Goal: Communication & Community: Answer question/provide support

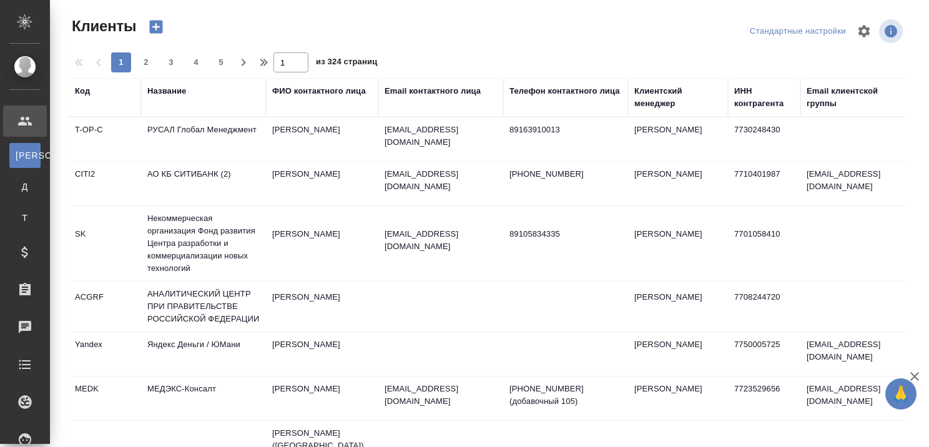
select select "RU"
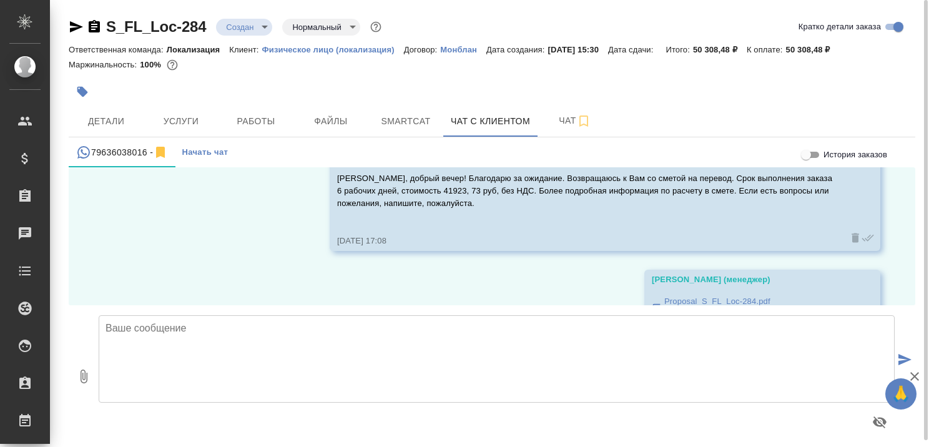
scroll to position [7, 0]
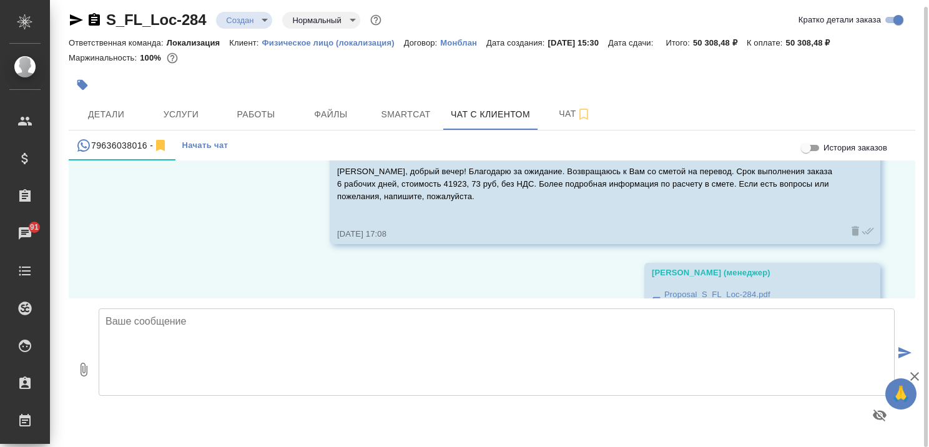
click at [296, 325] on textarea at bounding box center [497, 351] width 796 height 87
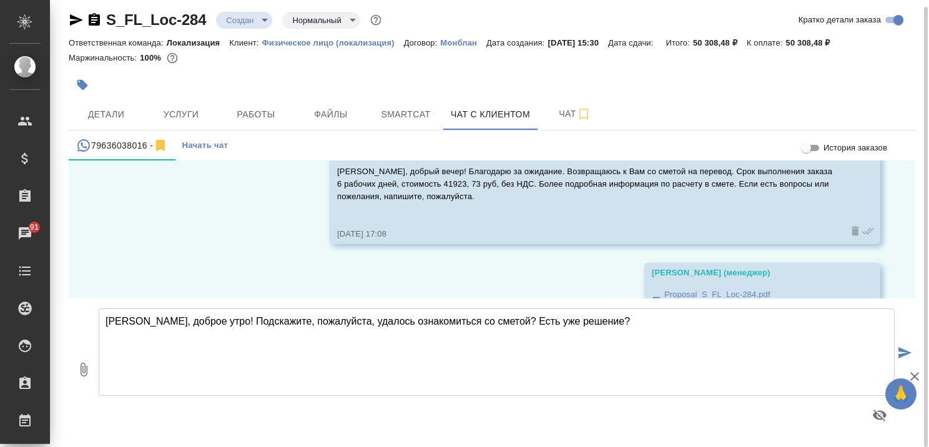
click at [530, 322] on textarea "Ирина, доброе утро! Подскажите, пожалуйста, удалось ознакомиться со сметой? Ест…" at bounding box center [497, 351] width 796 height 87
type textarea "Ирина, доброе утро! Подскажите, пожалуйста, удалось ознакомиться со сметой? Ест…"
click at [913, 378] on icon "button" at bounding box center [914, 376] width 15 height 15
click at [901, 350] on icon "submit" at bounding box center [904, 352] width 13 height 11
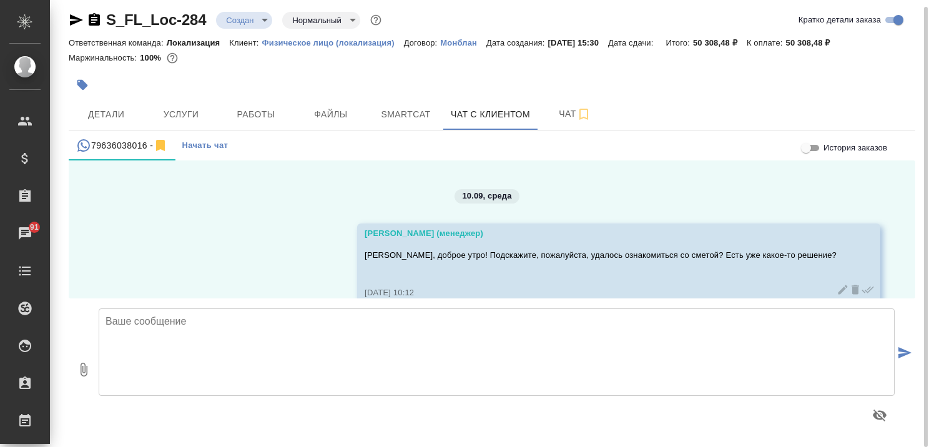
scroll to position [290, 0]
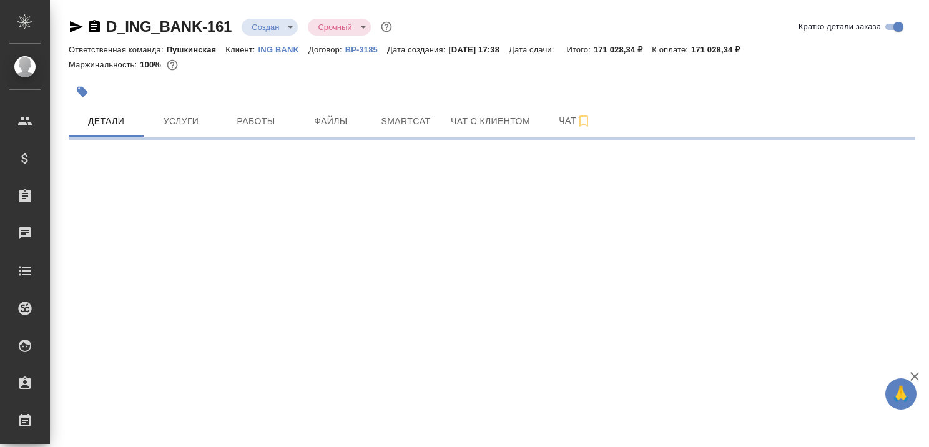
select select "RU"
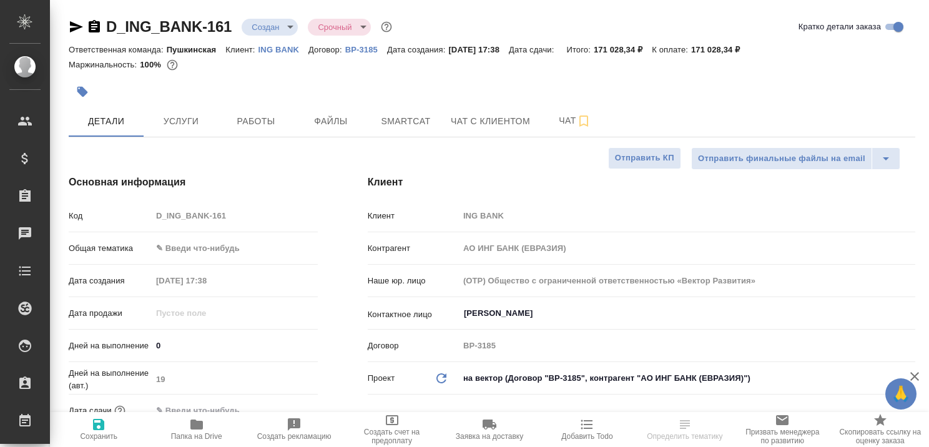
type textarea "x"
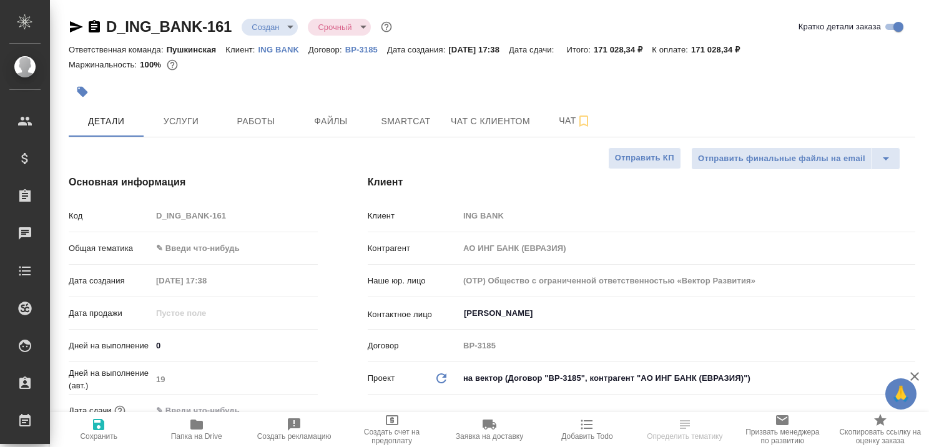
type textarea "x"
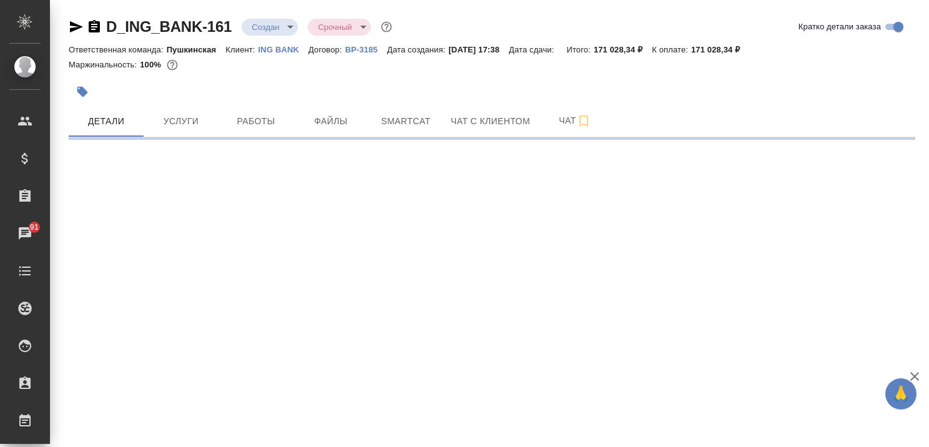
select select "RU"
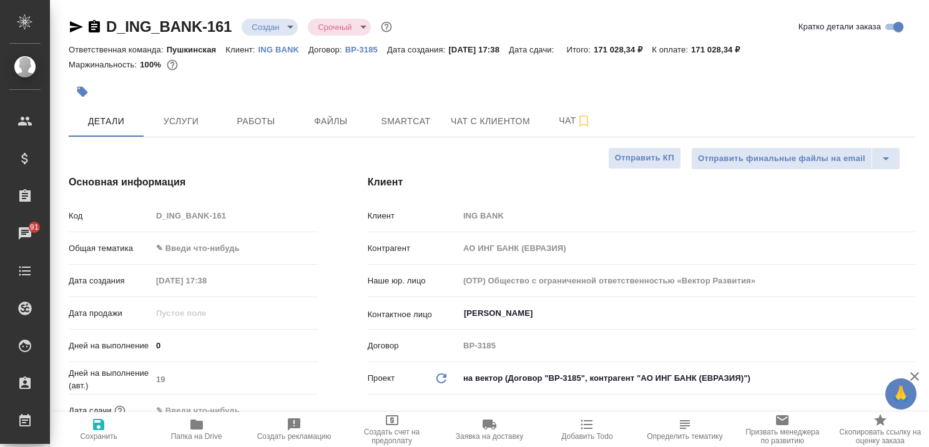
type textarea "x"
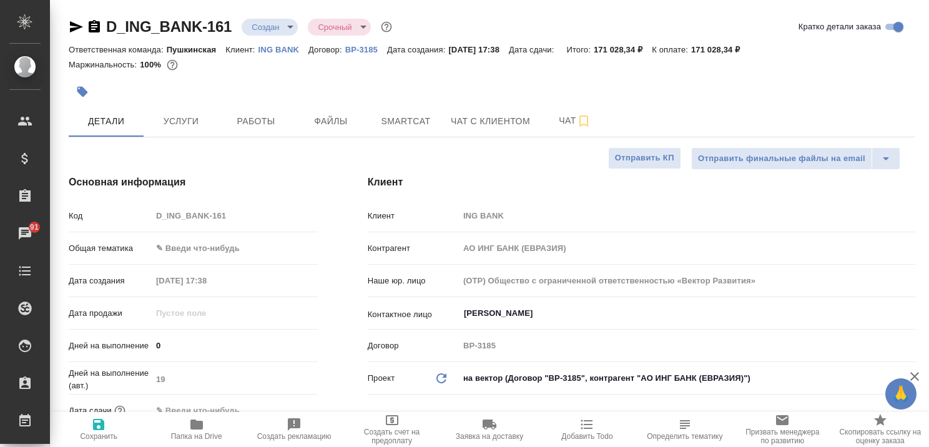
type textarea "x"
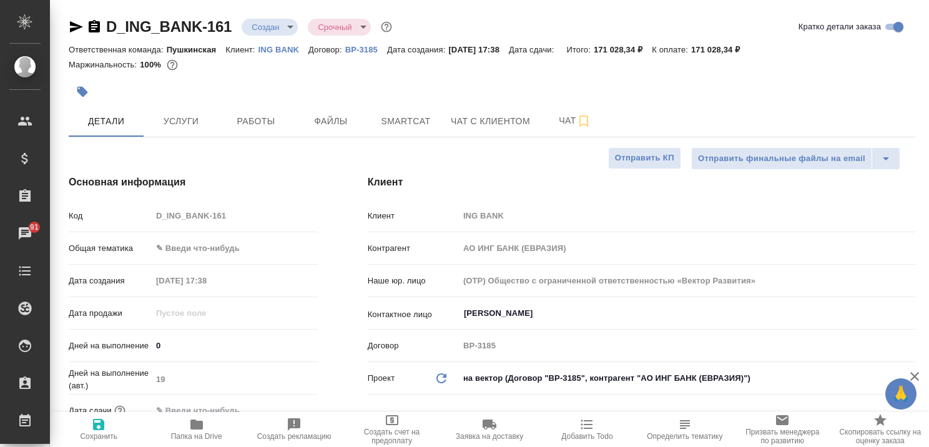
type textarea "x"
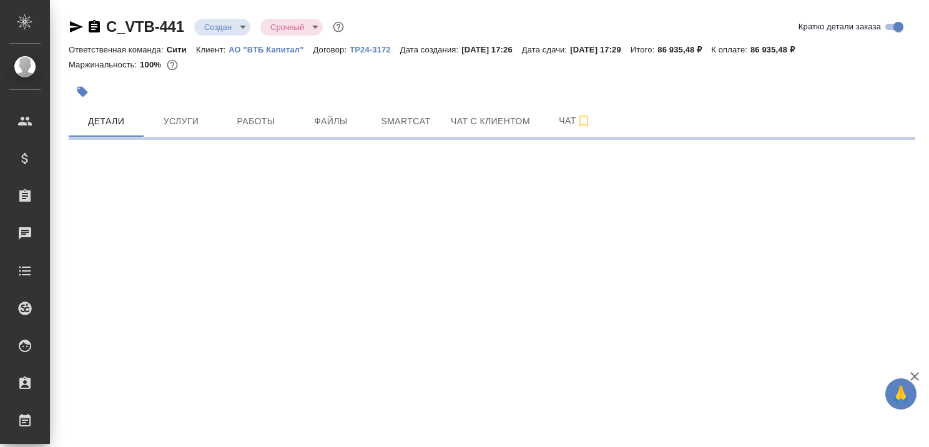
select select "RU"
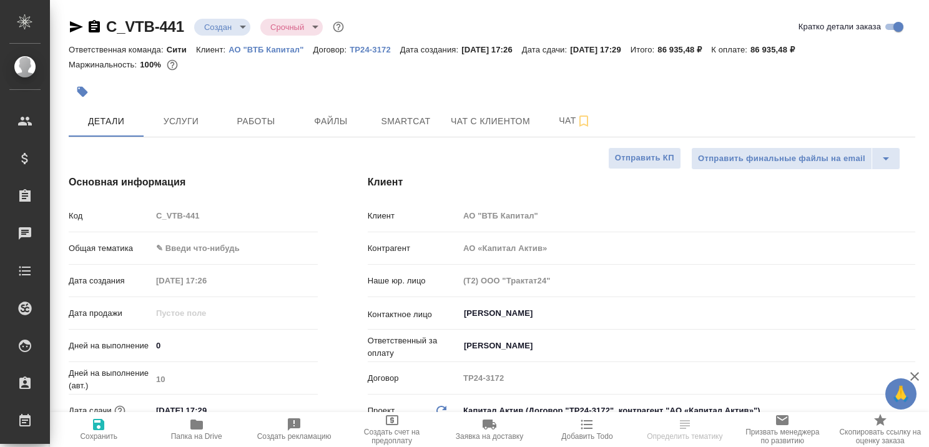
type textarea "x"
click at [914, 373] on icon "button" at bounding box center [914, 376] width 15 height 15
type textarea "x"
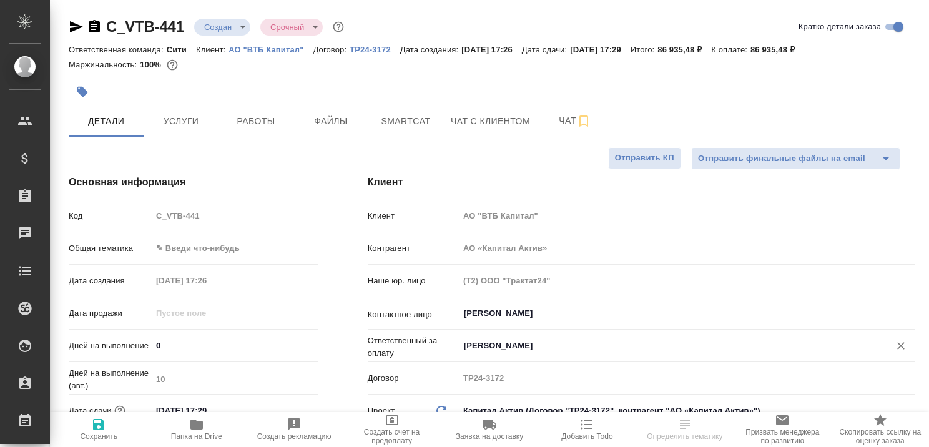
type textarea "x"
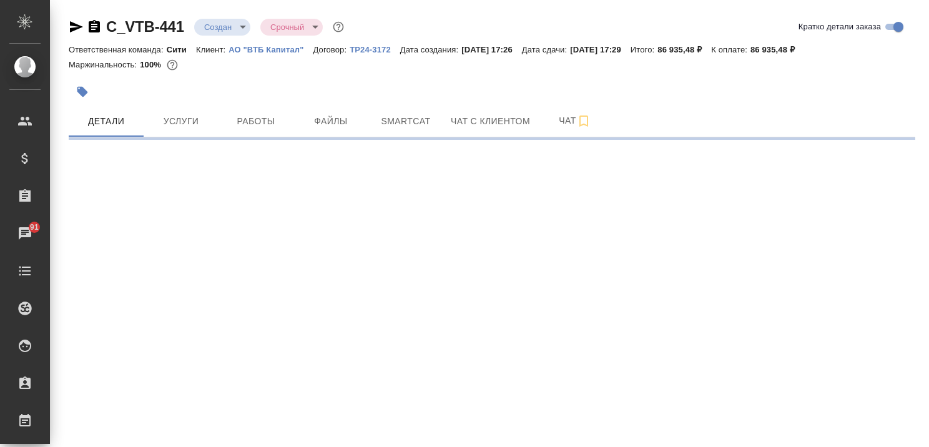
select select "RU"
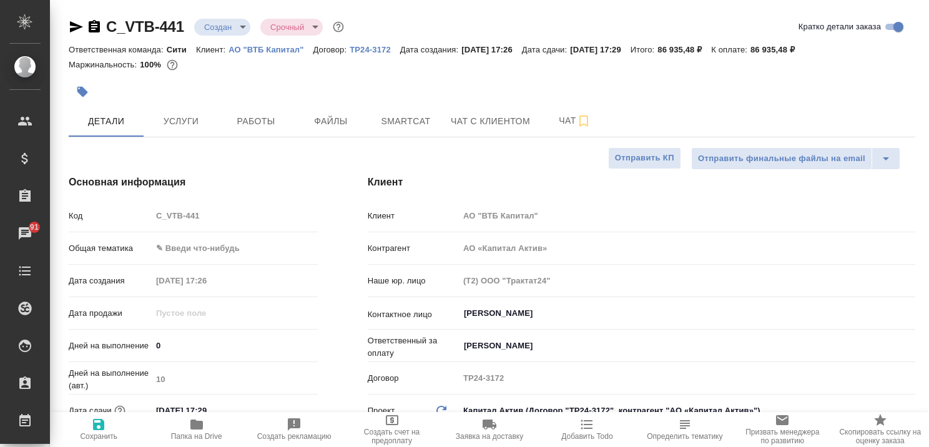
type textarea "x"
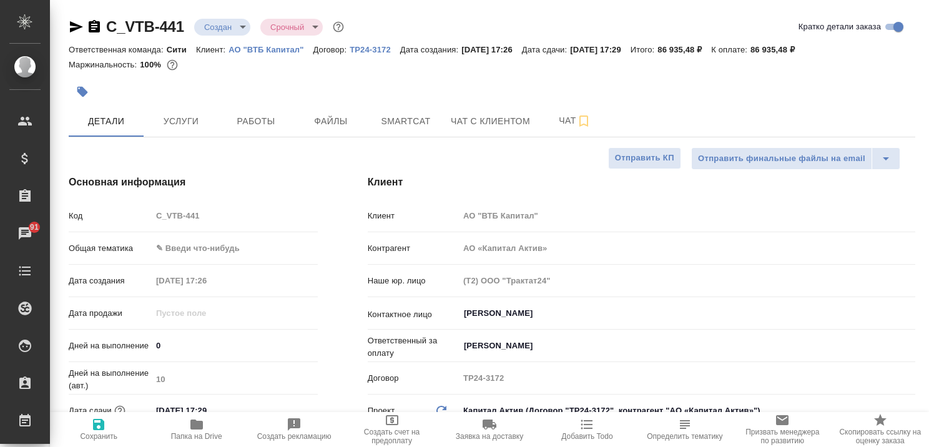
type textarea "x"
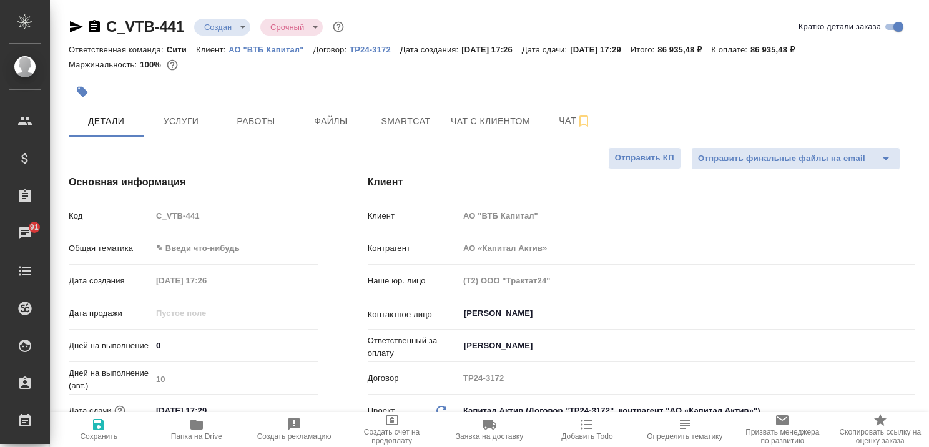
type textarea "x"
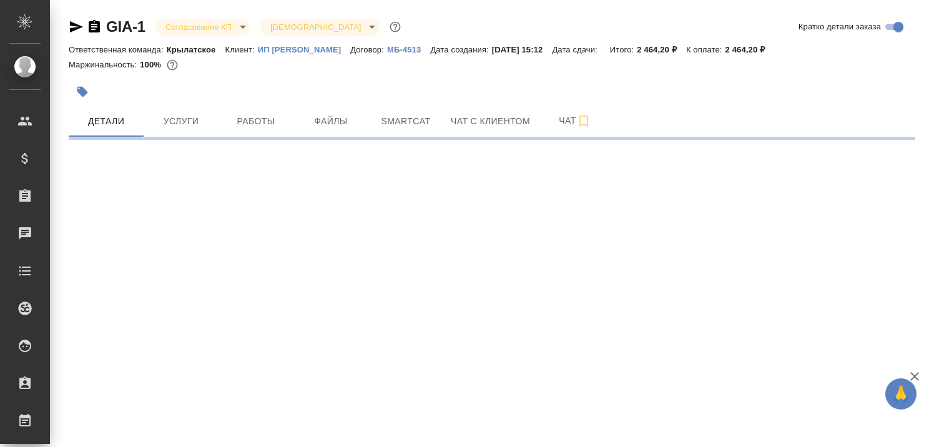
select select "RU"
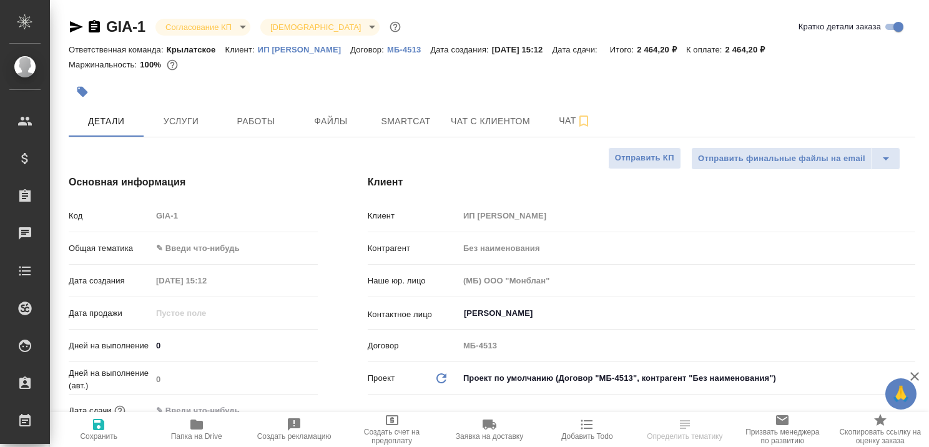
type textarea "x"
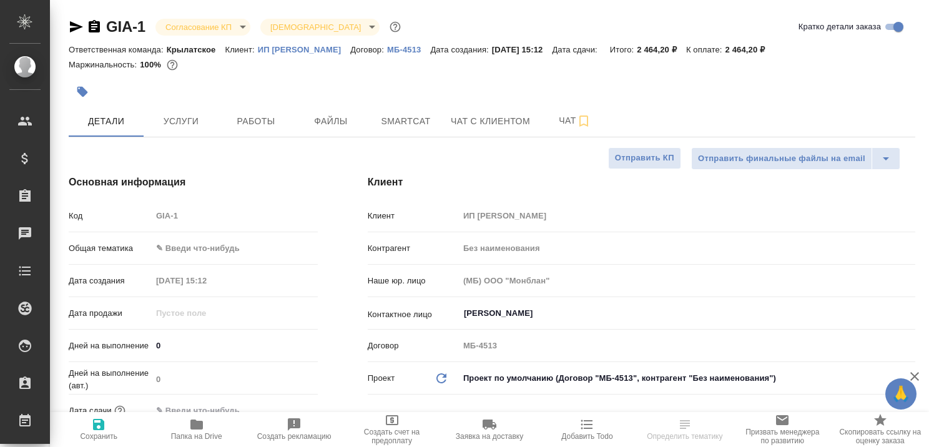
type textarea "x"
click at [503, 119] on span "Чат с клиентом" at bounding box center [490, 122] width 79 height 16
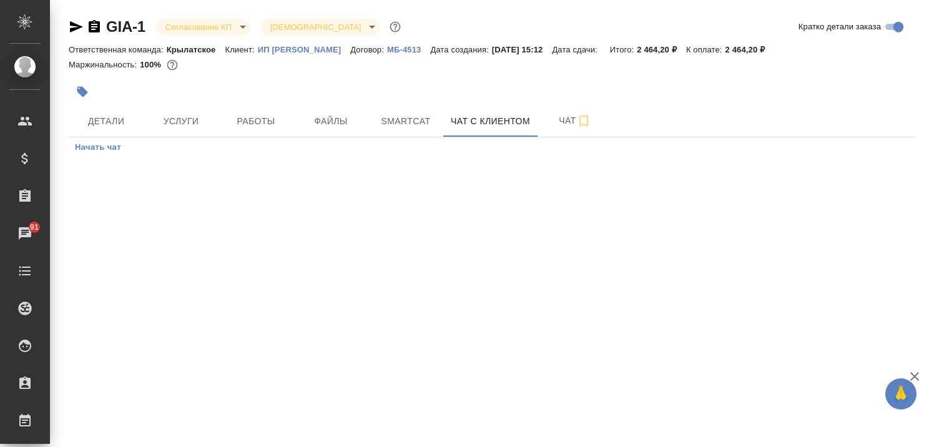
click at [915, 377] on icon "button" at bounding box center [914, 376] width 9 height 9
click at [110, 127] on span "Детали" at bounding box center [106, 122] width 60 height 16
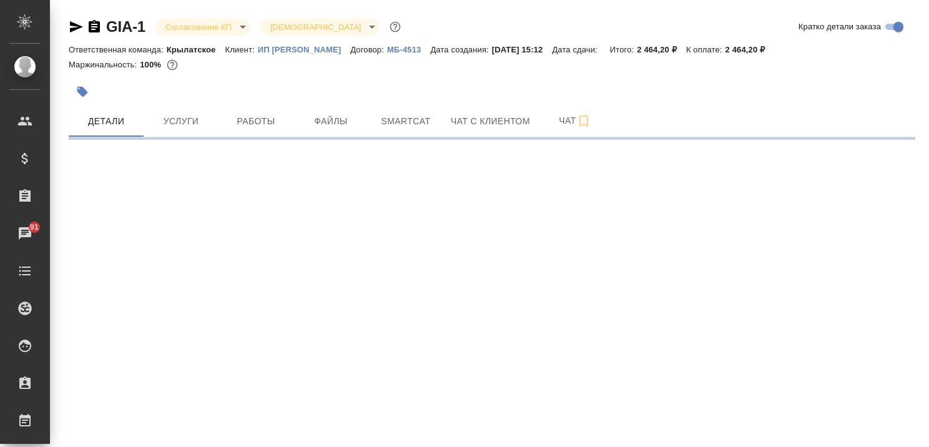
select select "RU"
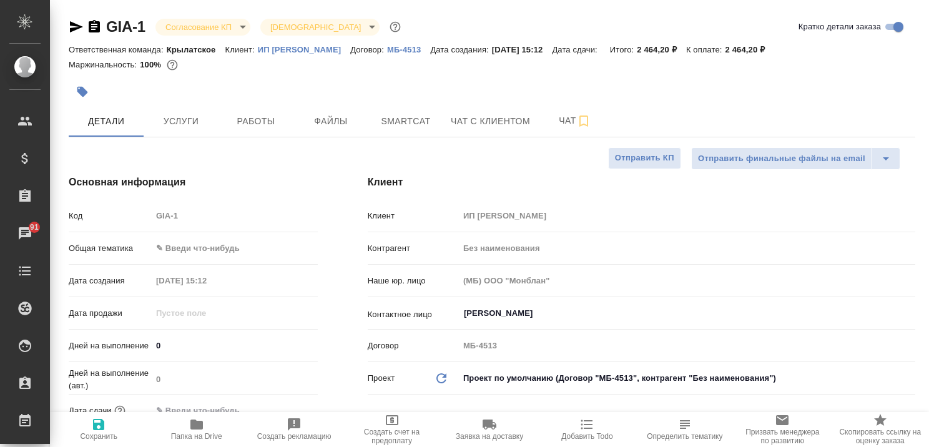
type textarea "x"
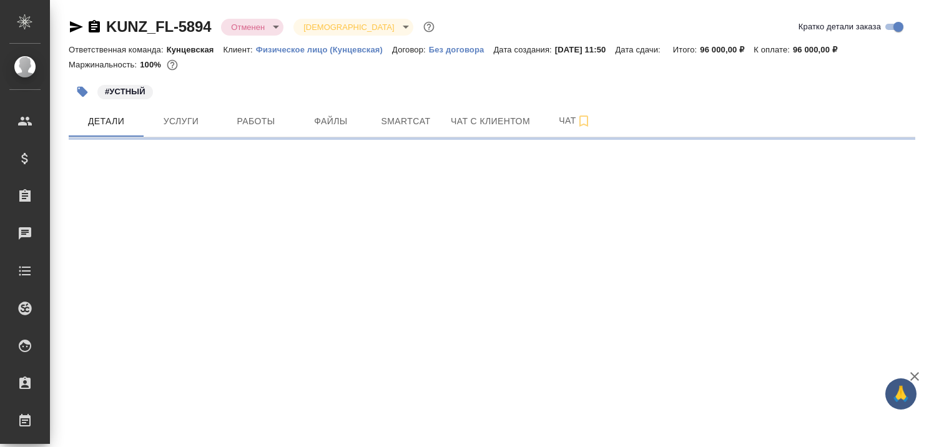
select select "RU"
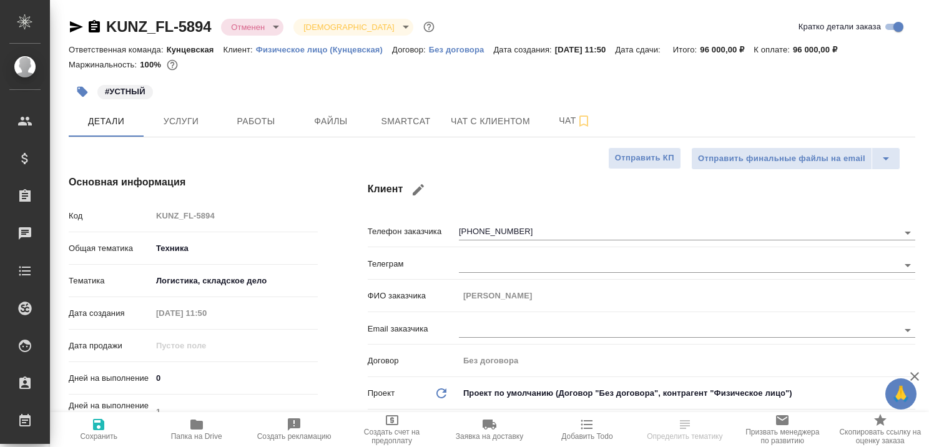
type textarea "x"
click at [910, 375] on icon "button" at bounding box center [914, 376] width 15 height 15
click at [508, 121] on span "Чат с клиентом" at bounding box center [490, 122] width 79 height 16
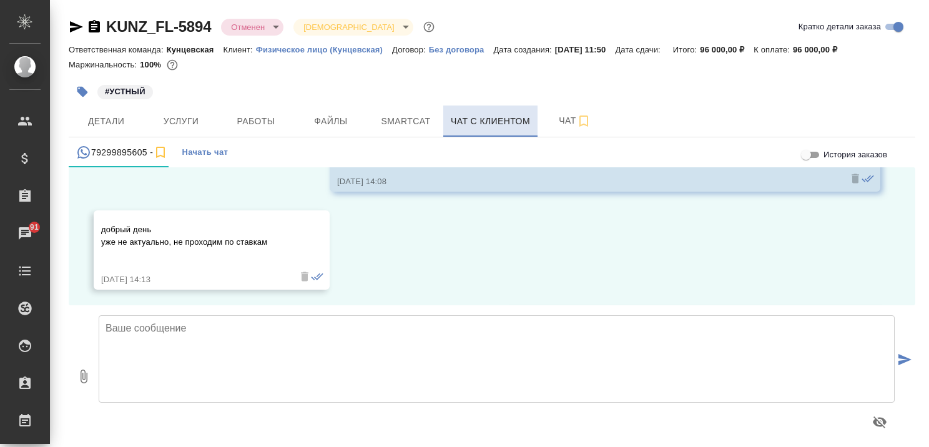
scroll to position [285, 0]
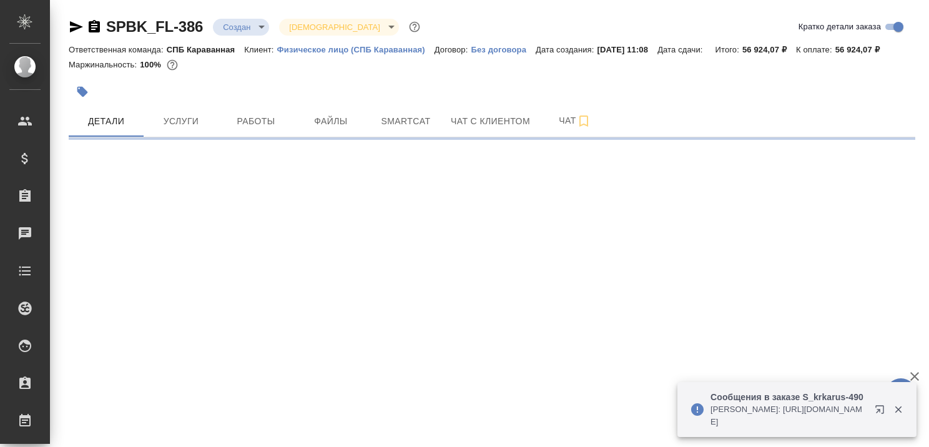
select select "RU"
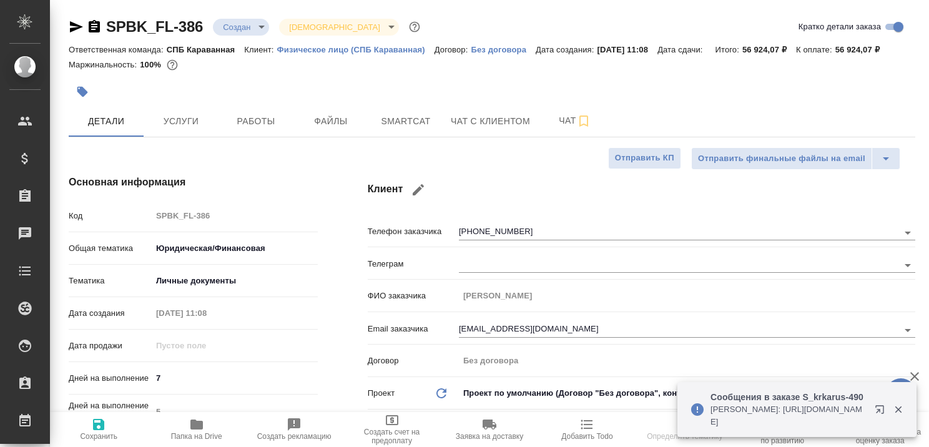
type textarea "x"
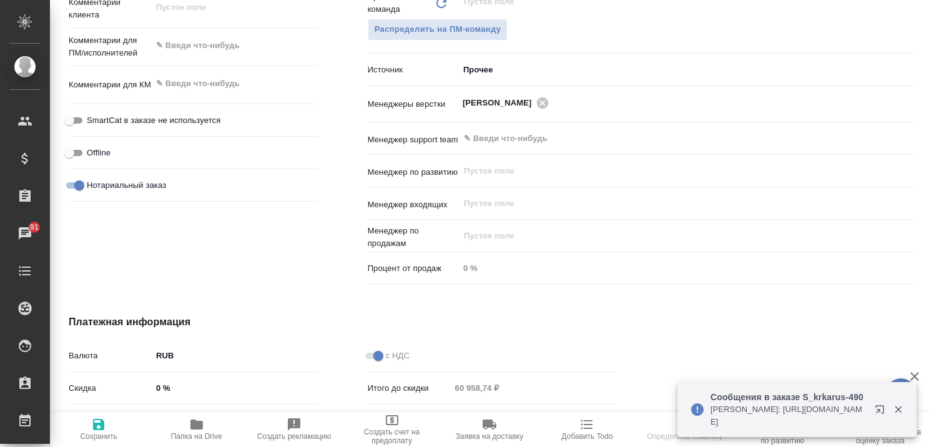
scroll to position [312, 0]
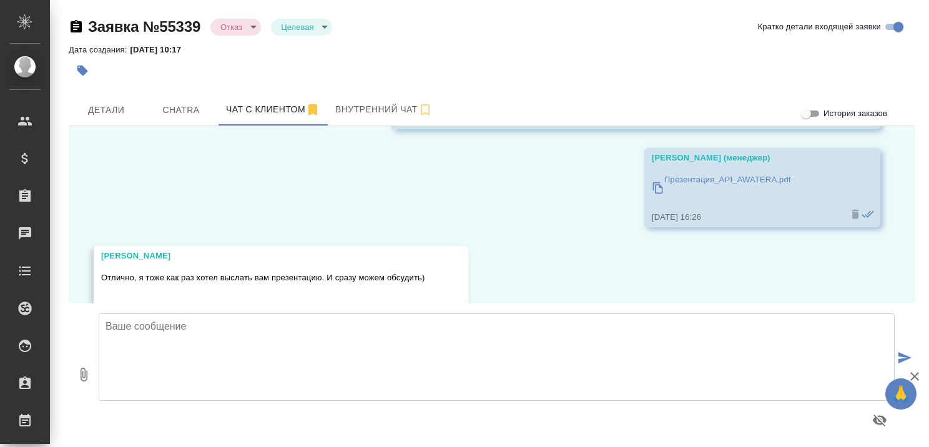
scroll to position [3631, 0]
